Goal: Task Accomplishment & Management: Manage account settings

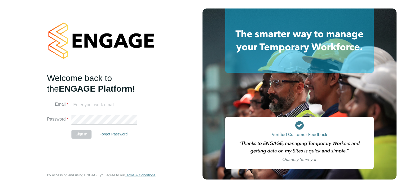
type input "josh.hall2@vistry.co.uk"
click at [81, 134] on button "Sign In" at bounding box center [81, 134] width 20 height 8
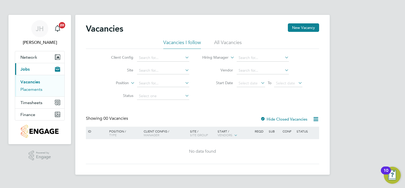
click at [31, 91] on link "Placements" at bounding box center [31, 89] width 22 height 5
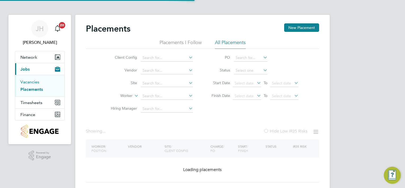
click at [28, 82] on link "Vacancies" at bounding box center [29, 81] width 19 height 5
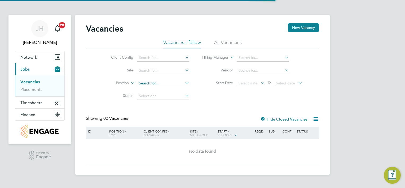
click at [153, 84] on input at bounding box center [163, 83] width 52 height 7
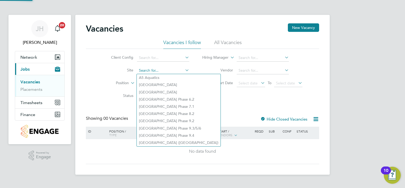
click at [150, 73] on input at bounding box center [163, 70] width 52 height 7
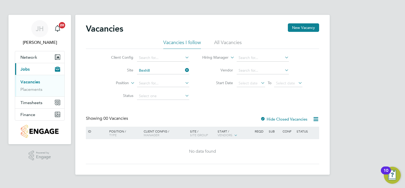
click at [151, 89] on li "Bexhill Phase 2" at bounding box center [164, 92] width 55 height 7
type input "Bexhill Phase 2"
click at [220, 43] on li "All Vacancies" at bounding box center [228, 44] width 28 height 10
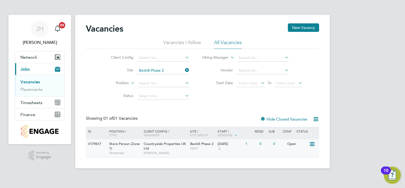
click at [128, 145] on span "Store Person (Zone 1)" at bounding box center [124, 145] width 30 height 9
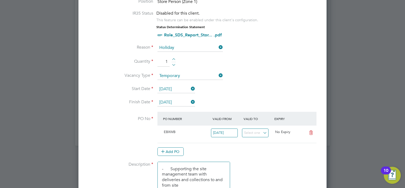
scroll to position [587, 0]
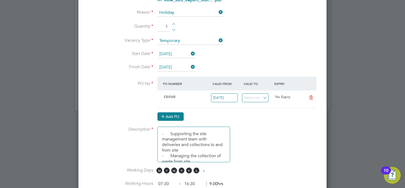
click at [178, 114] on button "Add PO" at bounding box center [170, 116] width 26 height 8
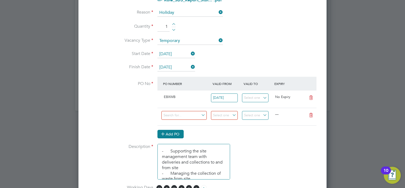
scroll to position [706, 248]
click at [176, 113] on input at bounding box center [183, 115] width 45 height 9
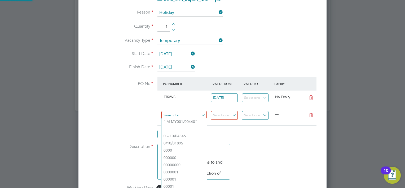
paste input "S-EBEXI/00197"
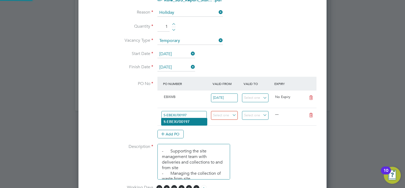
type input "S-EBEXI/00197"
click at [182, 123] on b "S-EBEXI/00197" at bounding box center [177, 121] width 26 height 5
type input "08 Apr 2025"
type input "30 Sep 2025"
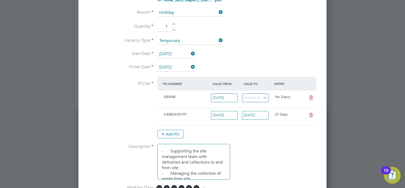
scroll to position [9, 50]
click at [311, 95] on icon at bounding box center [311, 97] width 7 height 4
type input "08 Apr 2025"
type input "30 Sep 2025"
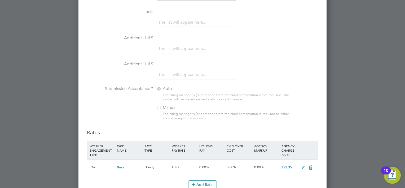
scroll to position [823, 0]
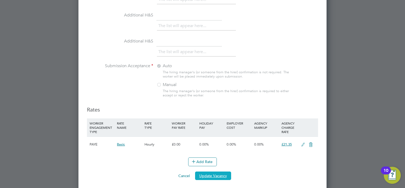
click at [202, 172] on button "Update Vacancy" at bounding box center [213, 175] width 36 height 8
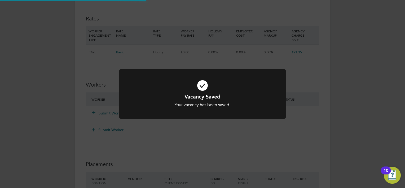
scroll to position [302, 0]
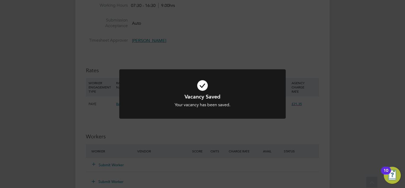
click at [238, 118] on div at bounding box center [202, 94] width 166 height 50
